Goal: Task Accomplishment & Management: Manage account settings

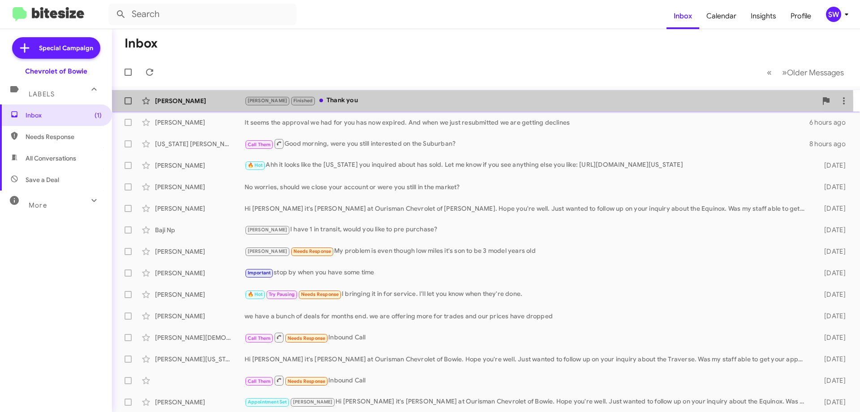
drag, startPoint x: 325, startPoint y: 104, endPoint x: 386, endPoint y: 117, distance: 62.3
click at [325, 105] on div "Brian Finished Thank you" at bounding box center [527, 100] width 564 height 10
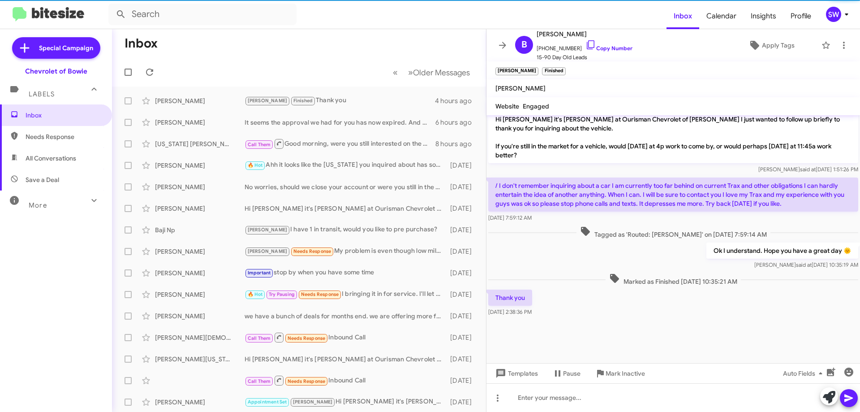
scroll to position [907, 0]
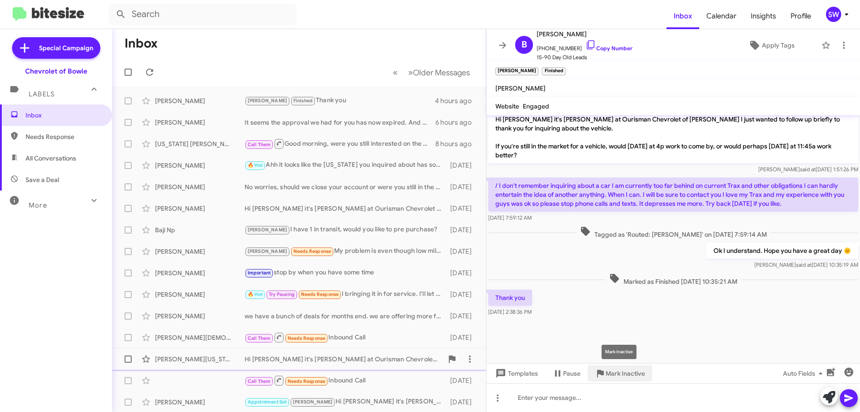
drag, startPoint x: 612, startPoint y: 371, endPoint x: 642, endPoint y: 357, distance: 32.9
click at [615, 370] on span "Mark Inactive" at bounding box center [625, 373] width 39 height 16
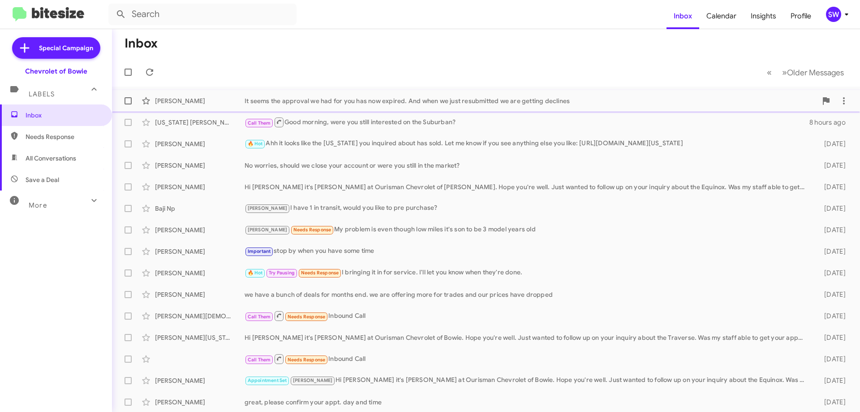
drag, startPoint x: 388, startPoint y: 103, endPoint x: 410, endPoint y: 96, distance: 23.0
click at [388, 103] on div "It seems the approval we had for you has now expired. And when we just resubmit…" at bounding box center [531, 100] width 572 height 9
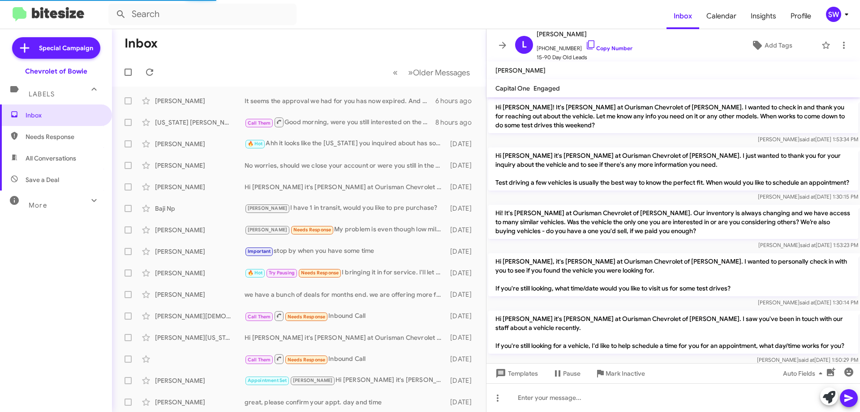
scroll to position [818, 0]
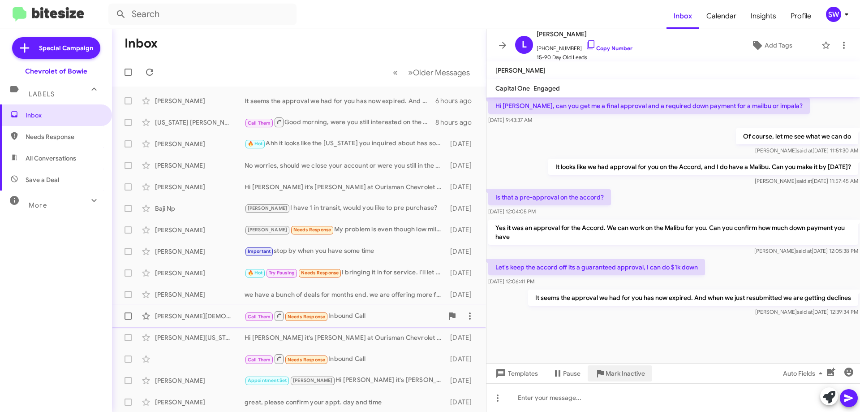
drag, startPoint x: 619, startPoint y: 373, endPoint x: 602, endPoint y: 318, distance: 57.4
click at [616, 371] on span "Mark Inactive" at bounding box center [625, 373] width 39 height 16
